Goal: Book appointment/travel/reservation

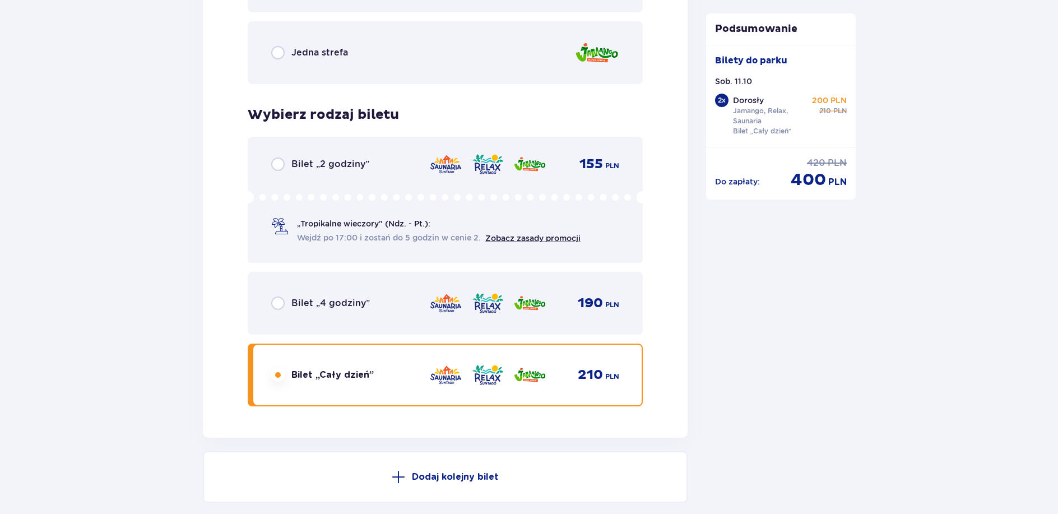
scroll to position [1901, 0]
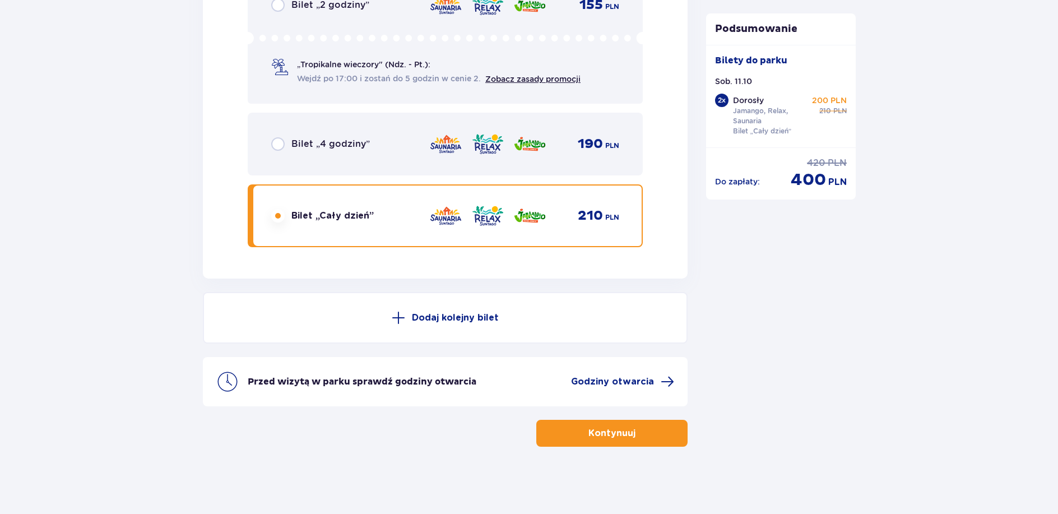
click at [621, 432] on p "Kontynuuj" at bounding box center [611, 433] width 47 height 12
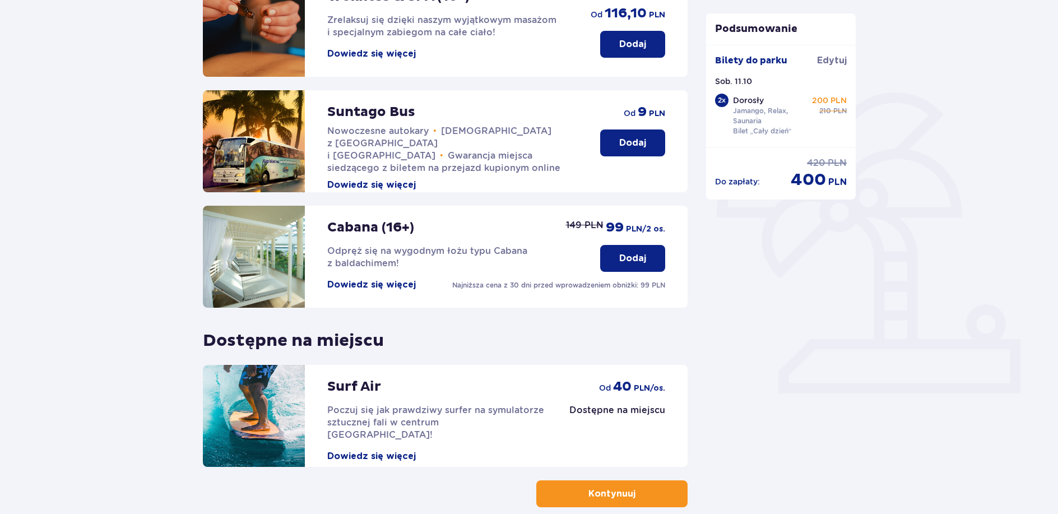
scroll to position [246, 0]
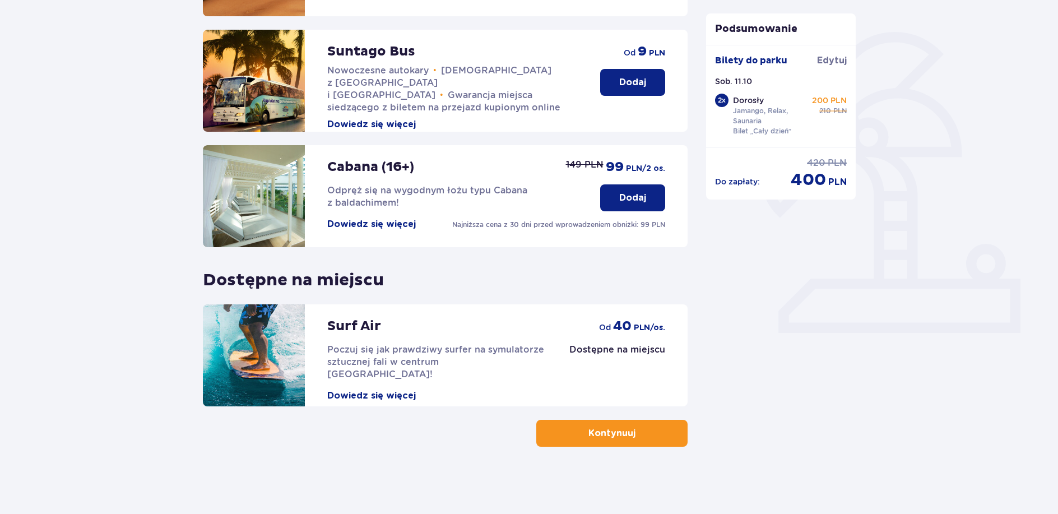
click at [629, 80] on p "Dodaj" at bounding box center [632, 82] width 27 height 12
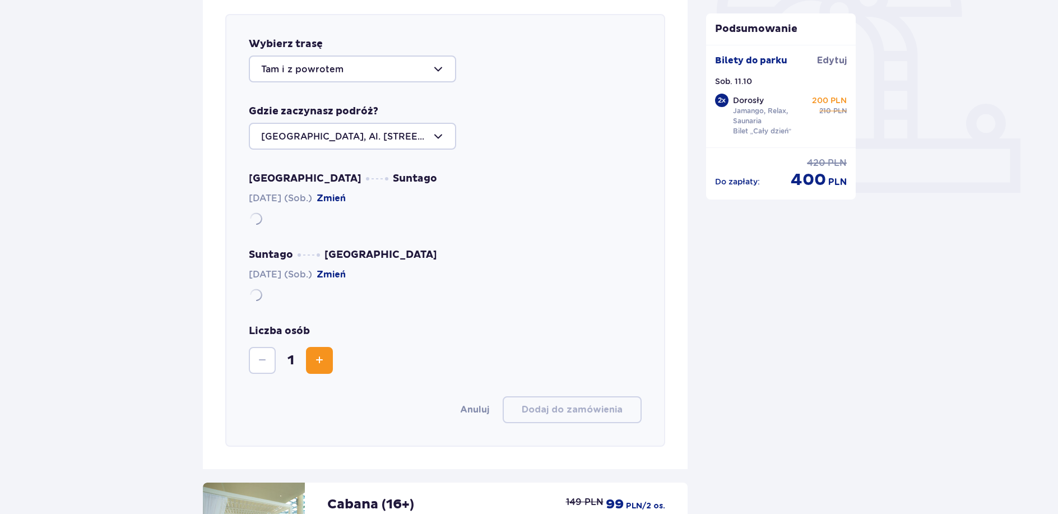
scroll to position [387, 0]
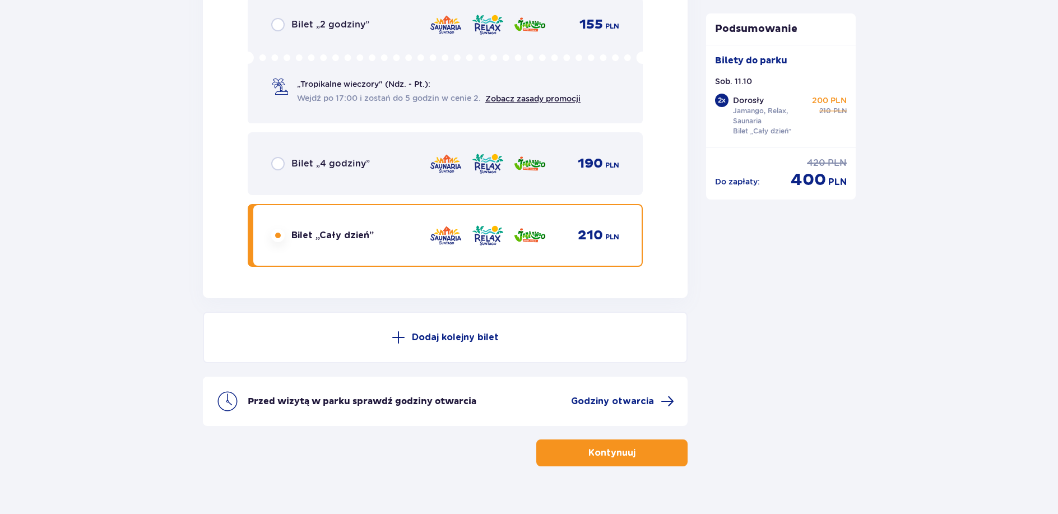
scroll to position [1901, 0]
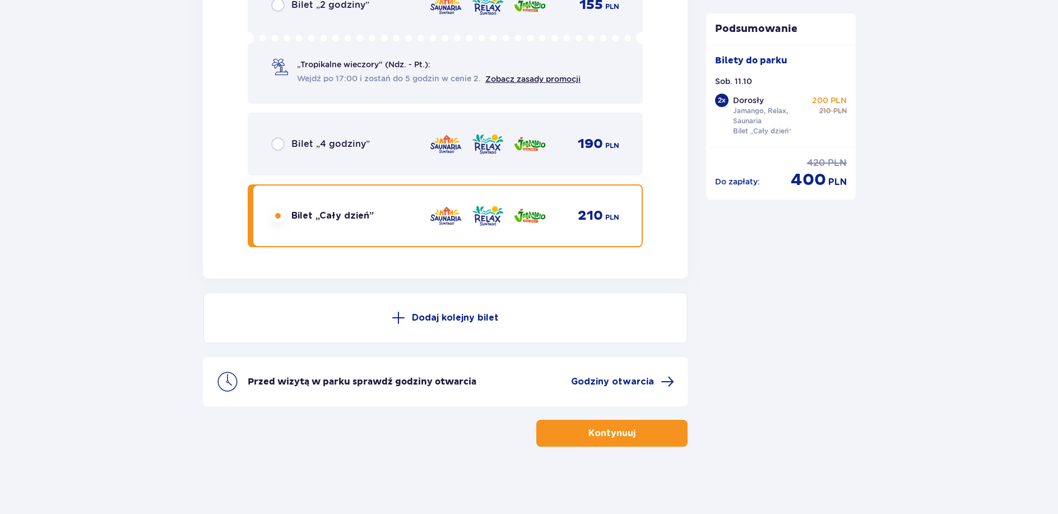
click at [612, 431] on p "Kontynuuj" at bounding box center [611, 433] width 47 height 12
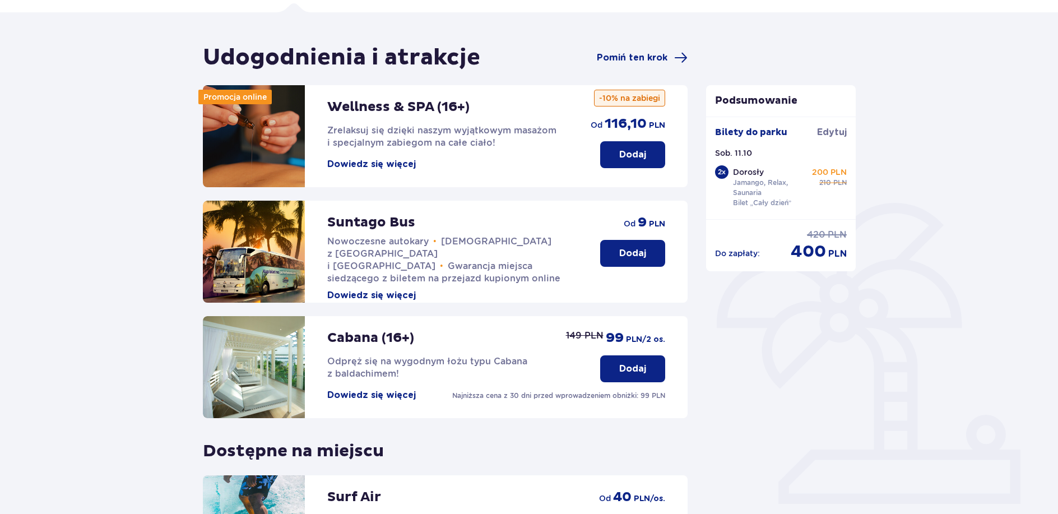
scroll to position [246, 0]
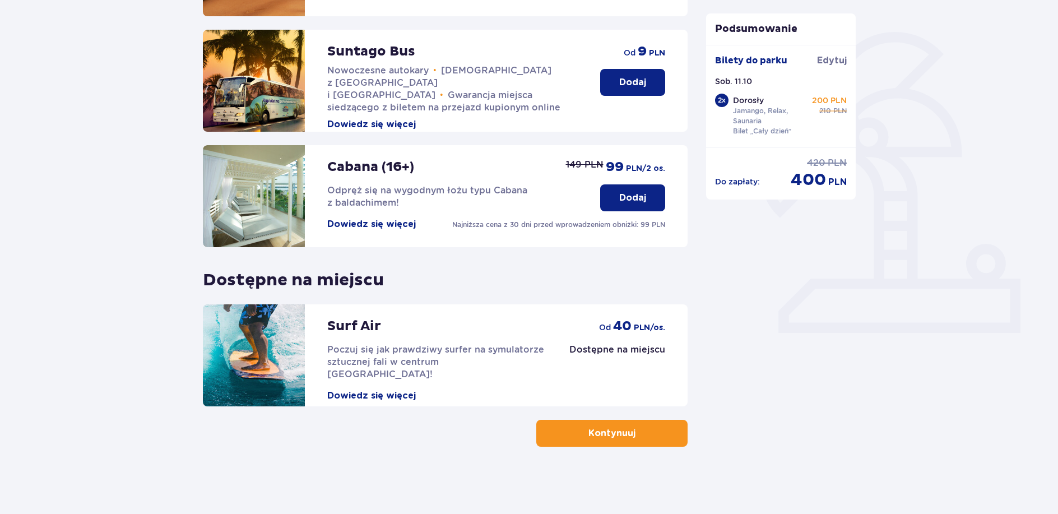
click at [628, 439] on button "Kontynuuj" at bounding box center [611, 433] width 151 height 27
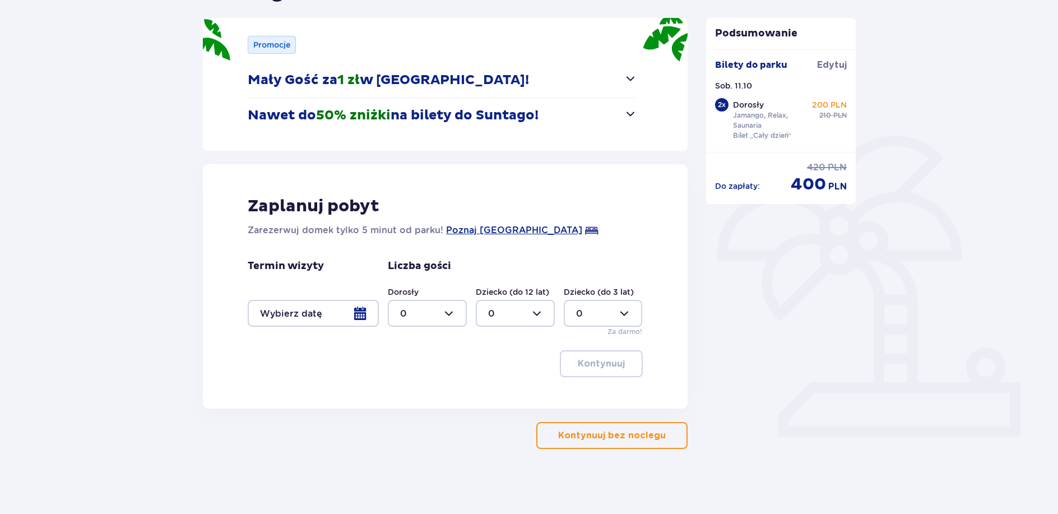
scroll to position [145, 0]
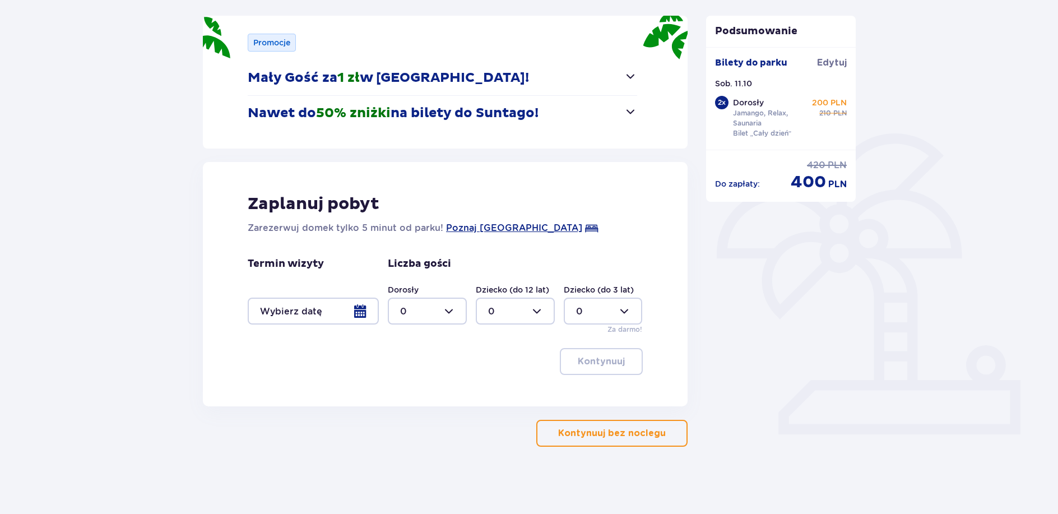
click at [352, 309] on div at bounding box center [313, 311] width 131 height 27
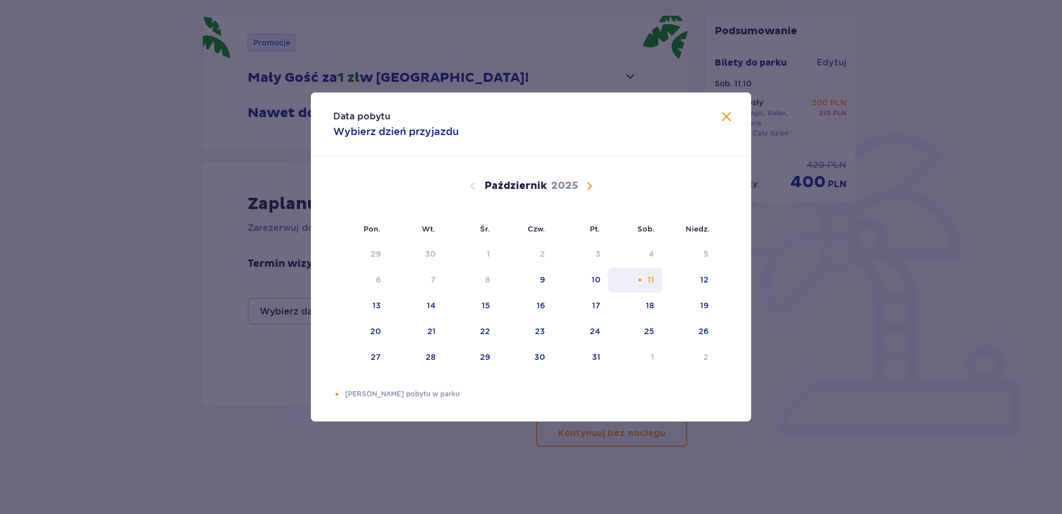
click at [653, 275] on div "11" at bounding box center [651, 279] width 7 height 11
click at [700, 285] on div "12" at bounding box center [689, 280] width 54 height 25
type input "[DATE] - [DATE]"
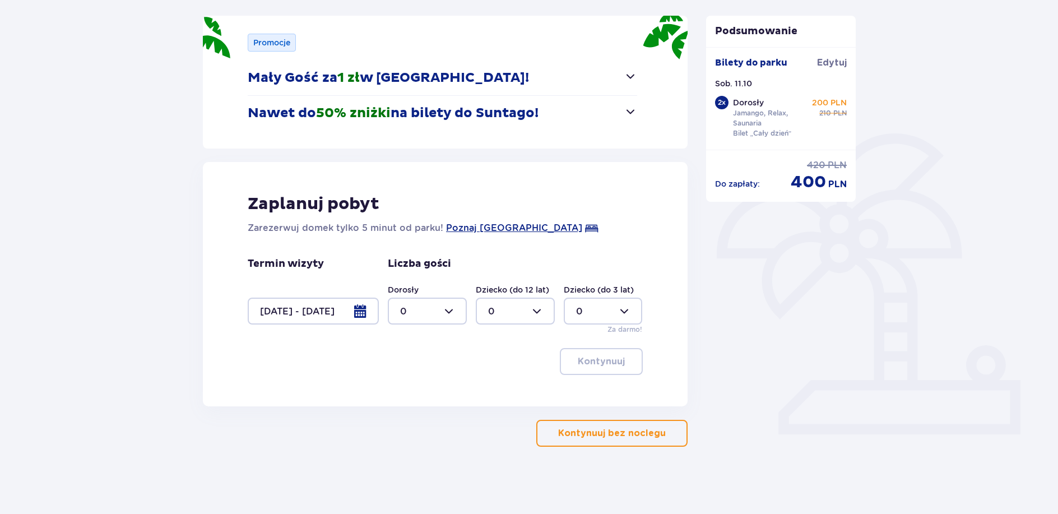
click at [439, 312] on div at bounding box center [427, 311] width 79 height 27
click at [407, 393] on div "2" at bounding box center [427, 392] width 54 height 12
type input "2"
click at [604, 361] on p "Kontynuuj" at bounding box center [601, 361] width 47 height 12
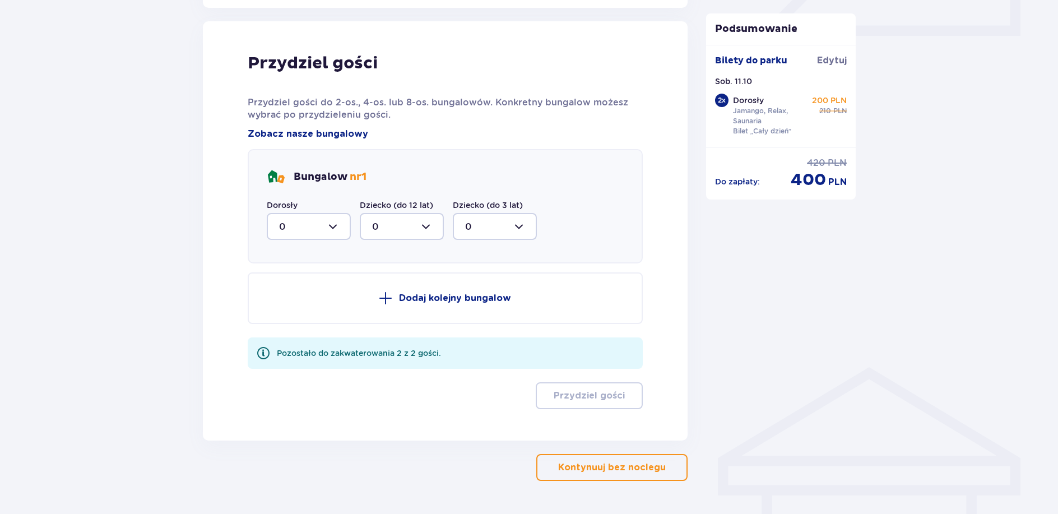
scroll to position [551, 0]
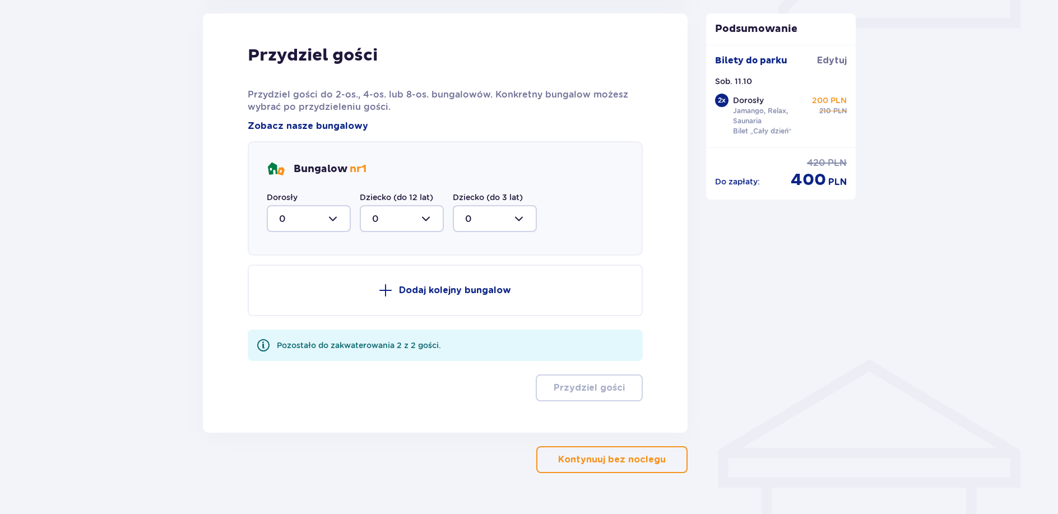
click at [336, 219] on div at bounding box center [309, 218] width 84 height 27
click at [294, 297] on div "2" at bounding box center [308, 300] width 59 height 12
type input "2"
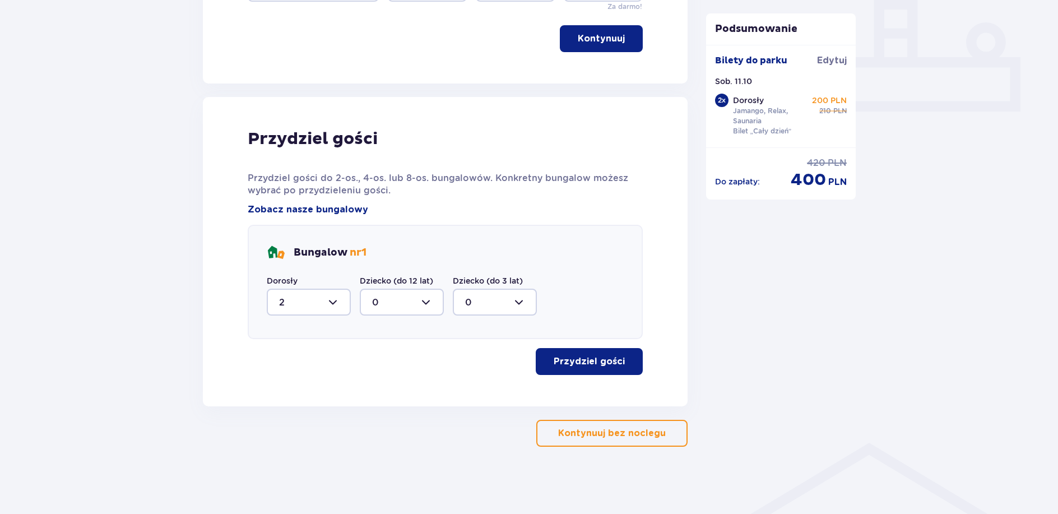
scroll to position [467, 0]
click at [608, 360] on p "Przydziel gości" at bounding box center [589, 361] width 71 height 12
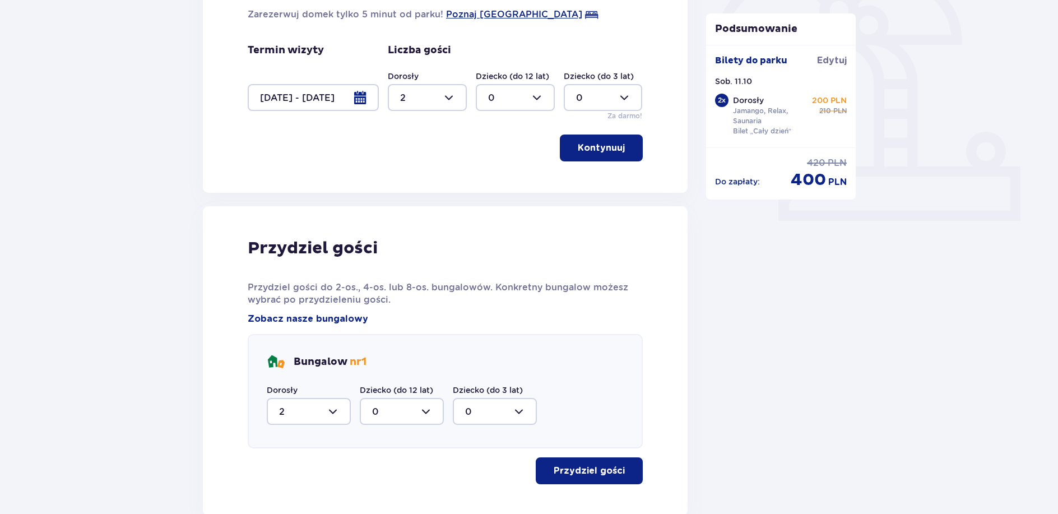
scroll to position [201, 0]
